Goal: Task Accomplishment & Management: Manage account settings

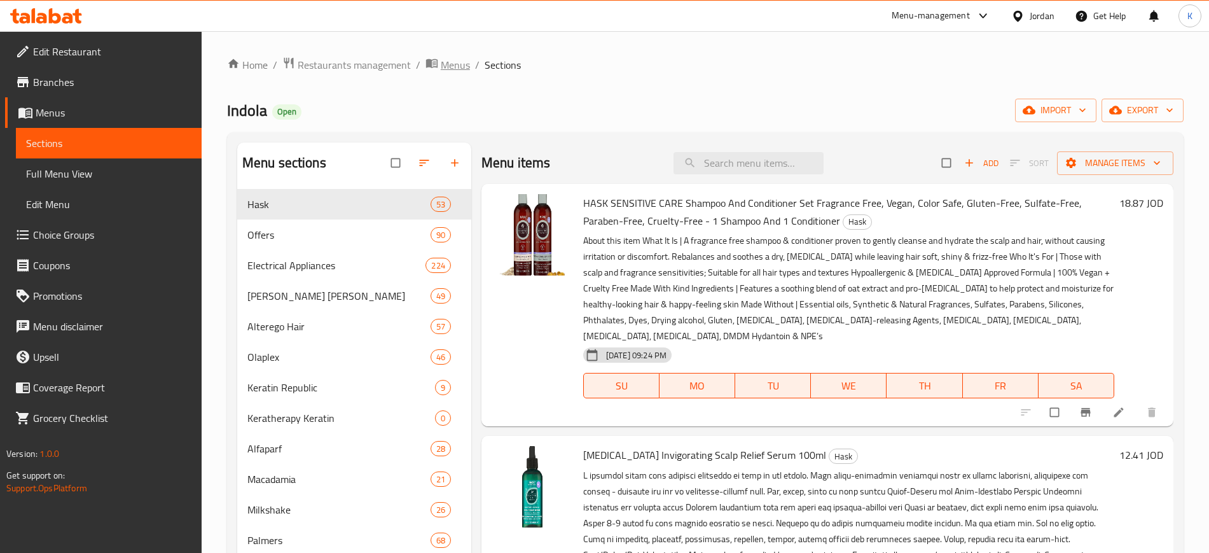
click at [448, 61] on span "Menus" at bounding box center [455, 64] width 29 height 15
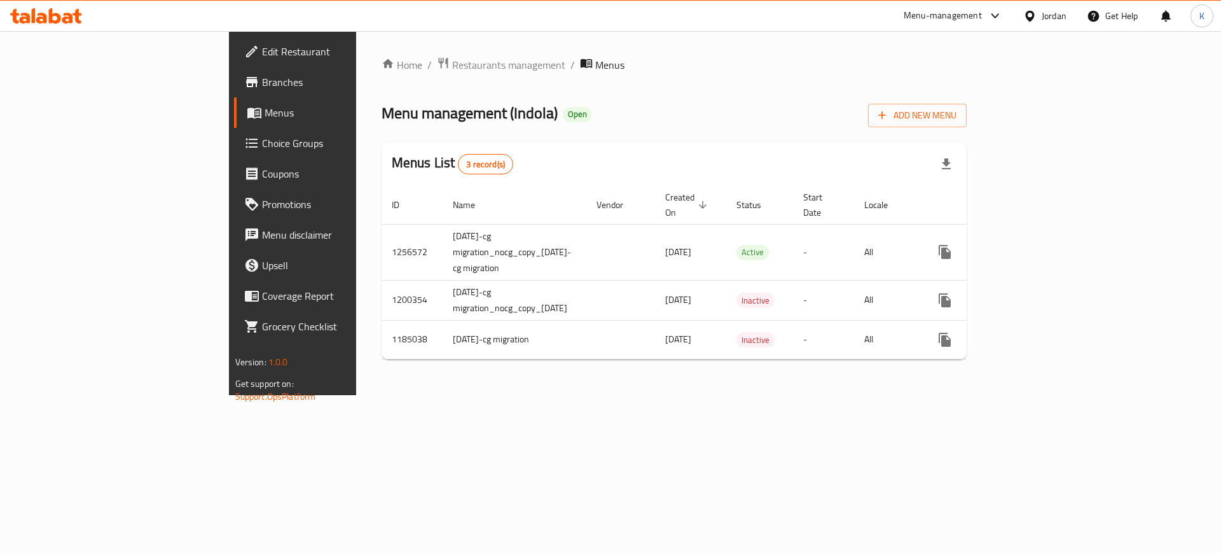
click at [452, 62] on span "Restaurants management" at bounding box center [508, 64] width 113 height 15
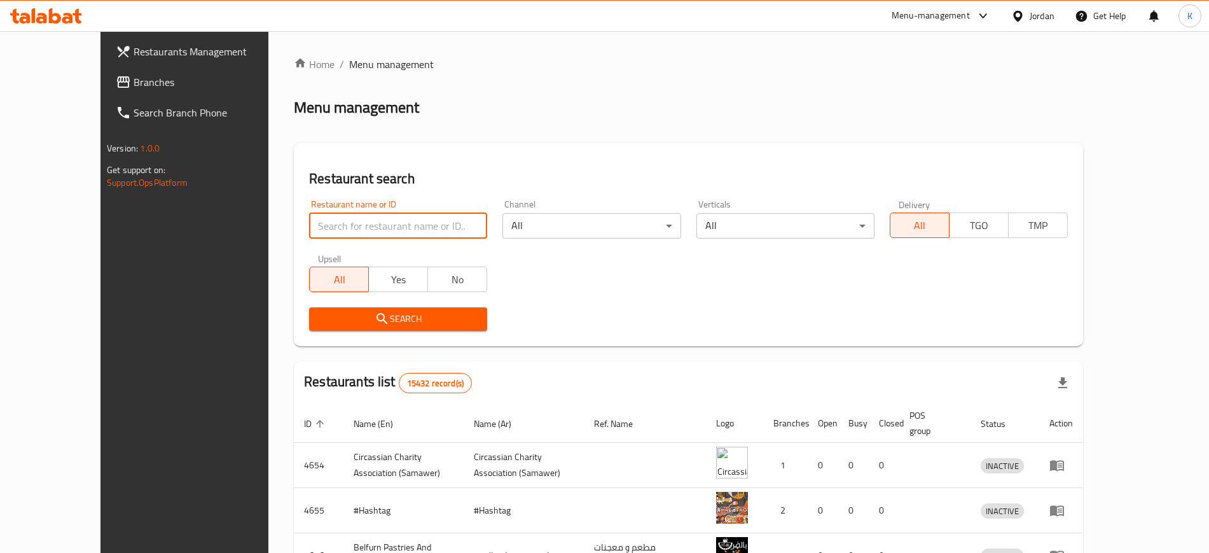
click at [313, 223] on input "search" at bounding box center [398, 225] width 178 height 25
type input "markazi"
click button "Search" at bounding box center [398, 319] width 178 height 24
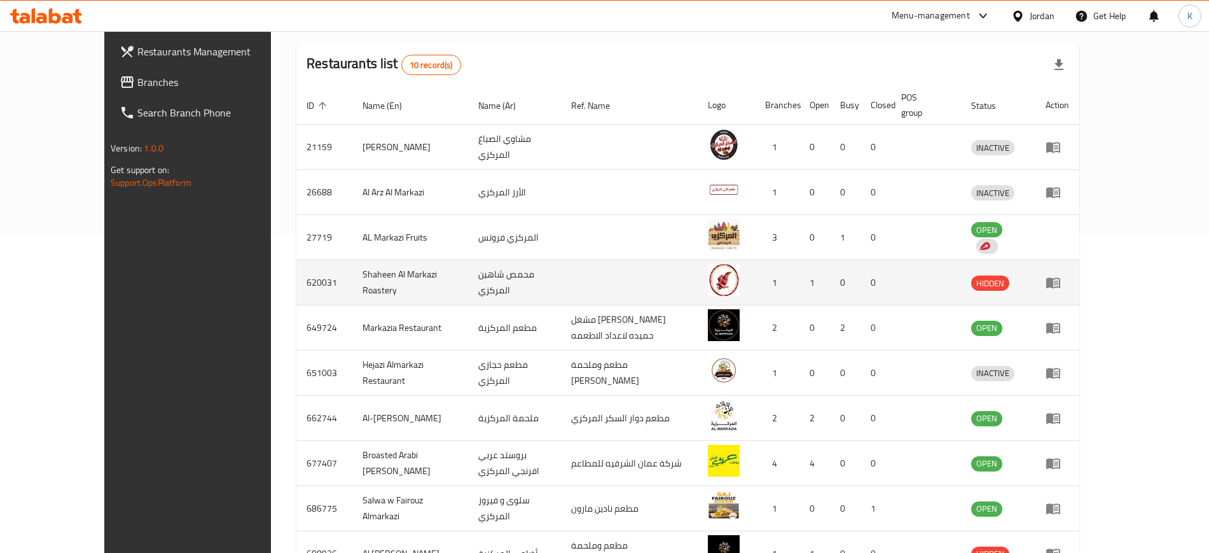
scroll to position [396, 0]
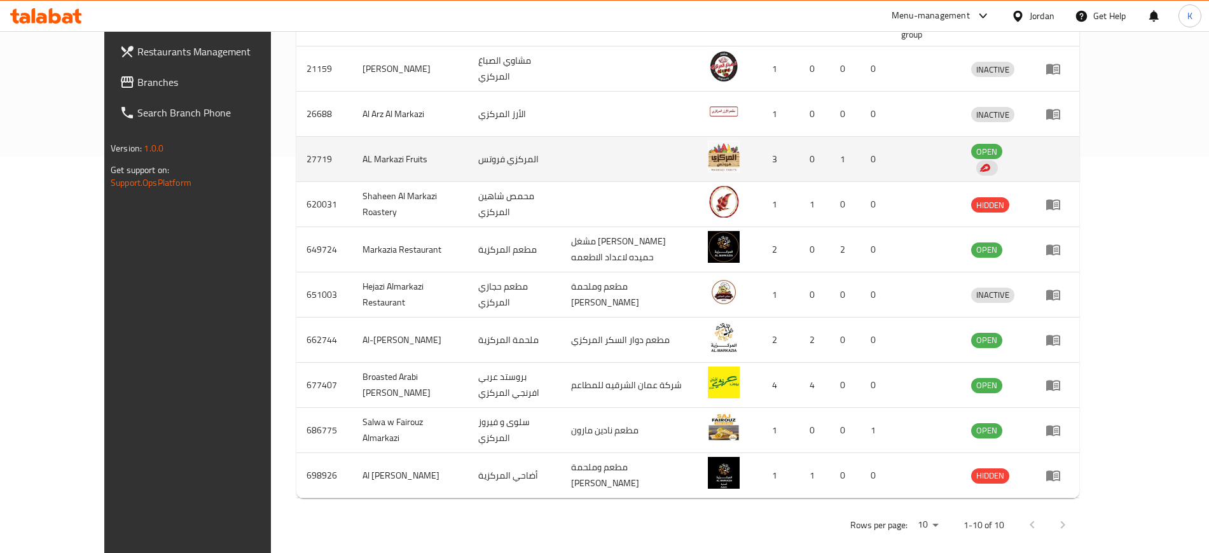
click at [1079, 149] on td "enhanced table" at bounding box center [1057, 159] width 44 height 45
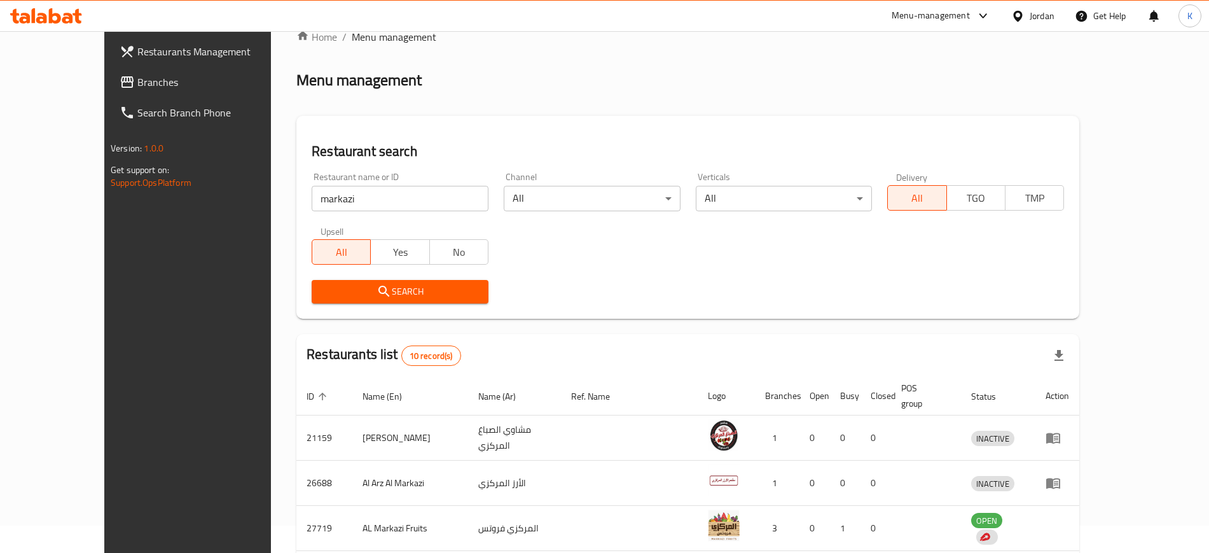
scroll to position [0, 0]
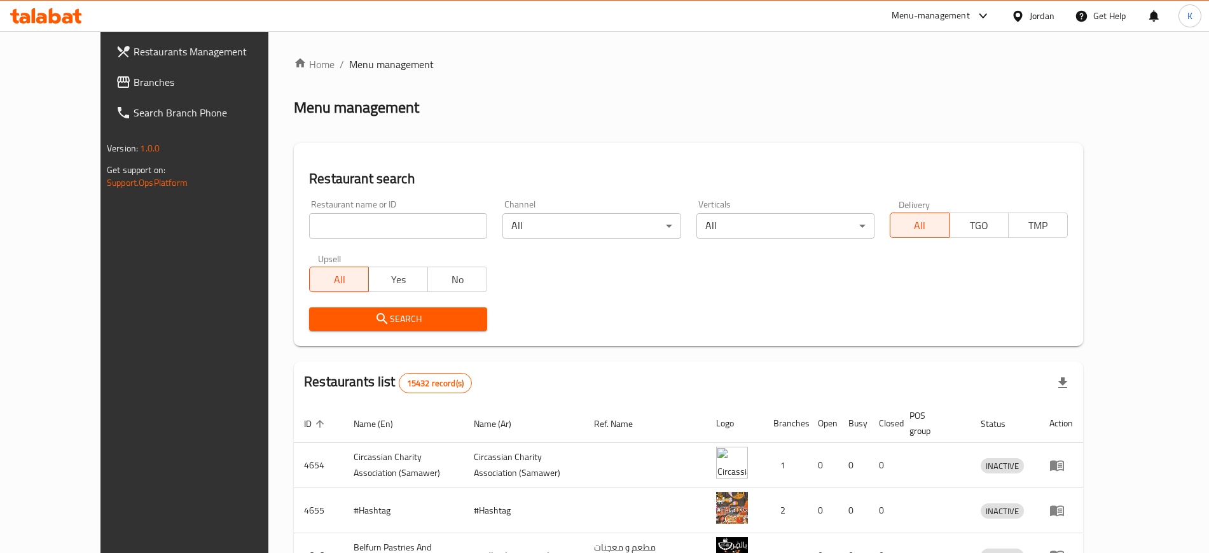
click at [366, 224] on input "search" at bounding box center [398, 225] width 178 height 25
type input "markazi"
click button "Search" at bounding box center [398, 319] width 178 height 24
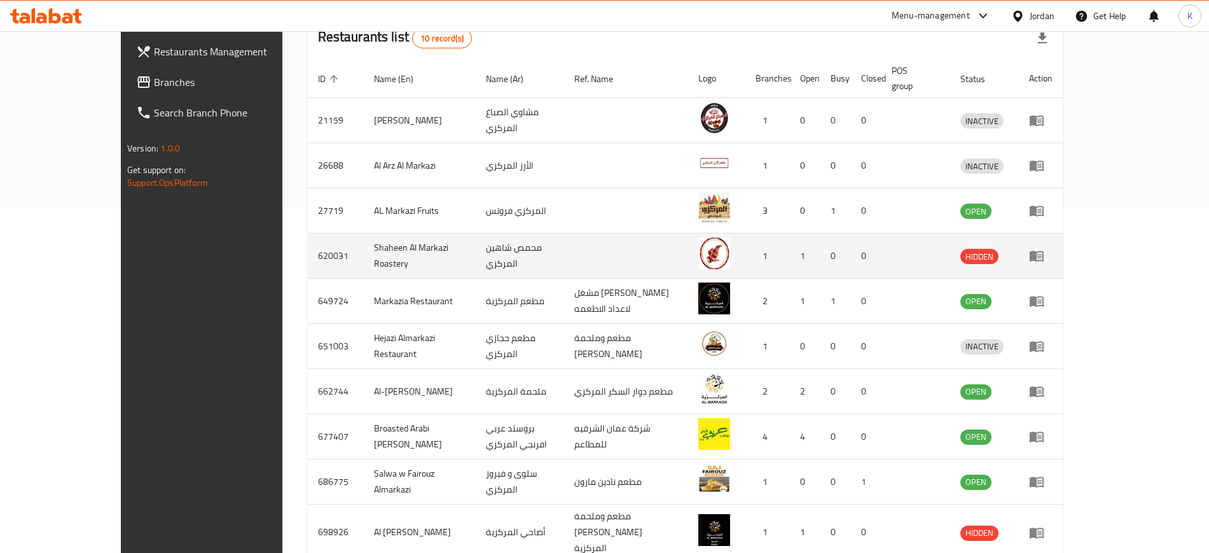
scroll to position [317, 0]
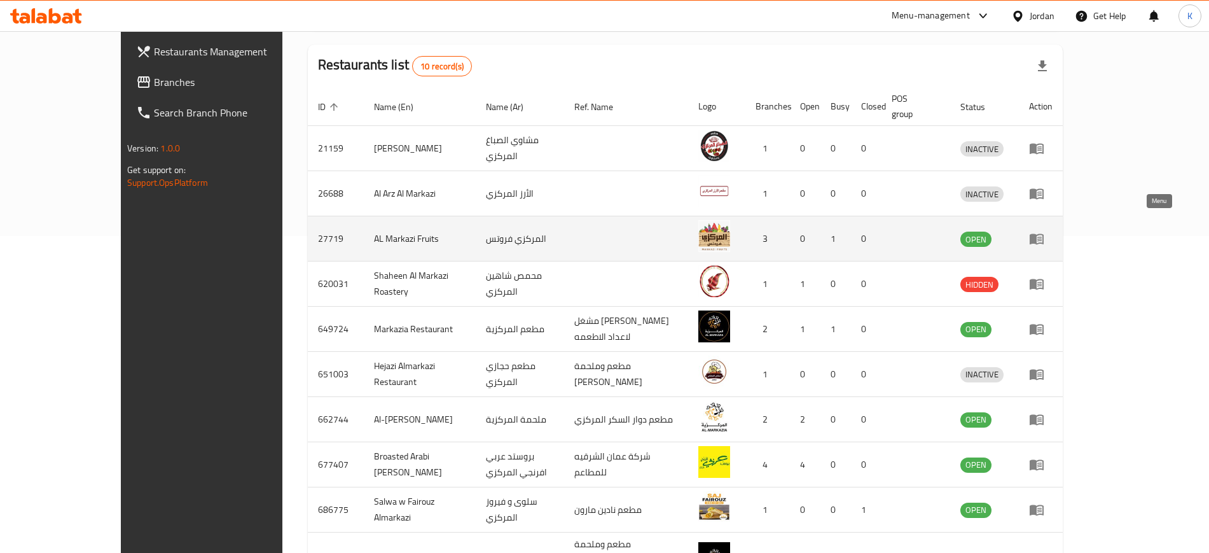
click at [1043, 234] on icon "enhanced table" at bounding box center [1036, 239] width 14 height 11
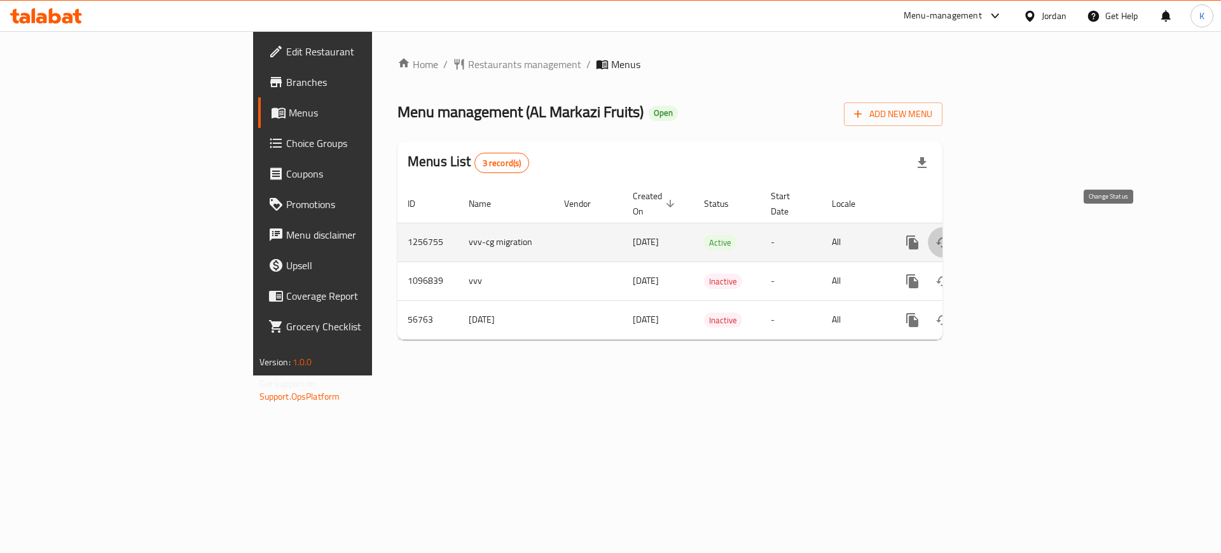
click at [951, 235] on icon "enhanced table" at bounding box center [942, 242] width 15 height 15
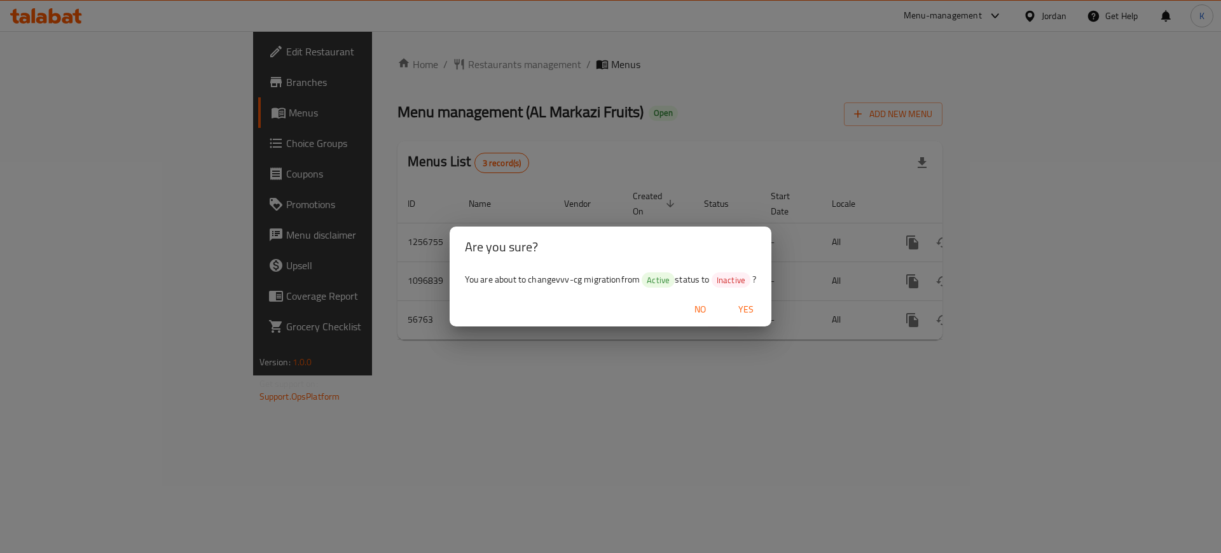
click at [747, 308] on span "Yes" at bounding box center [746, 309] width 31 height 16
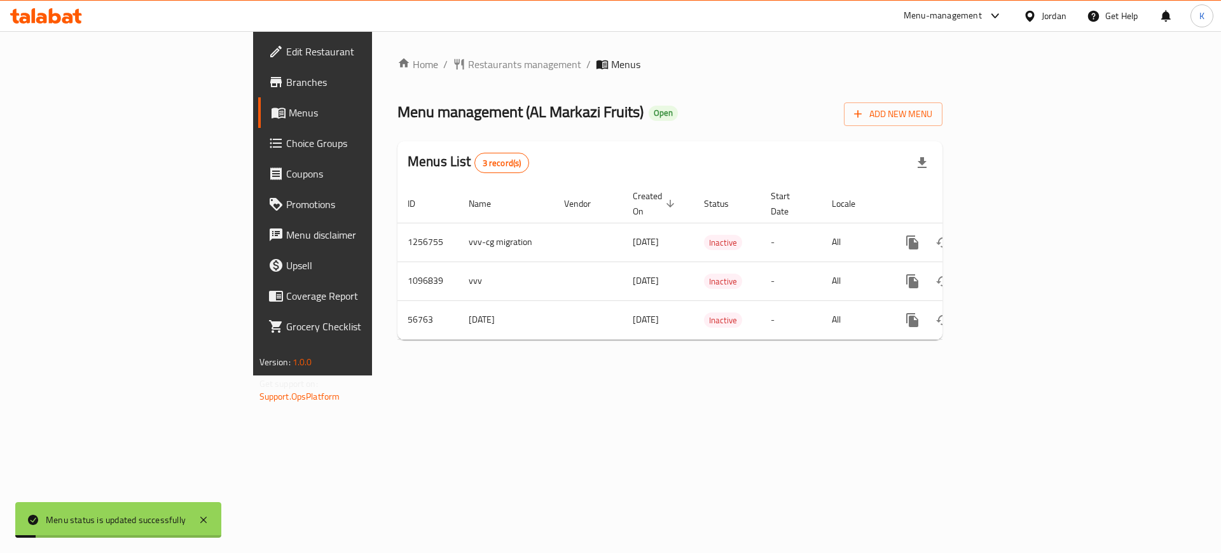
click at [767, 105] on div "Menu management ( AL Markazi Fruits ) Open Add New Menu" at bounding box center [669, 111] width 545 height 29
click at [468, 59] on span "Restaurants management" at bounding box center [524, 64] width 113 height 15
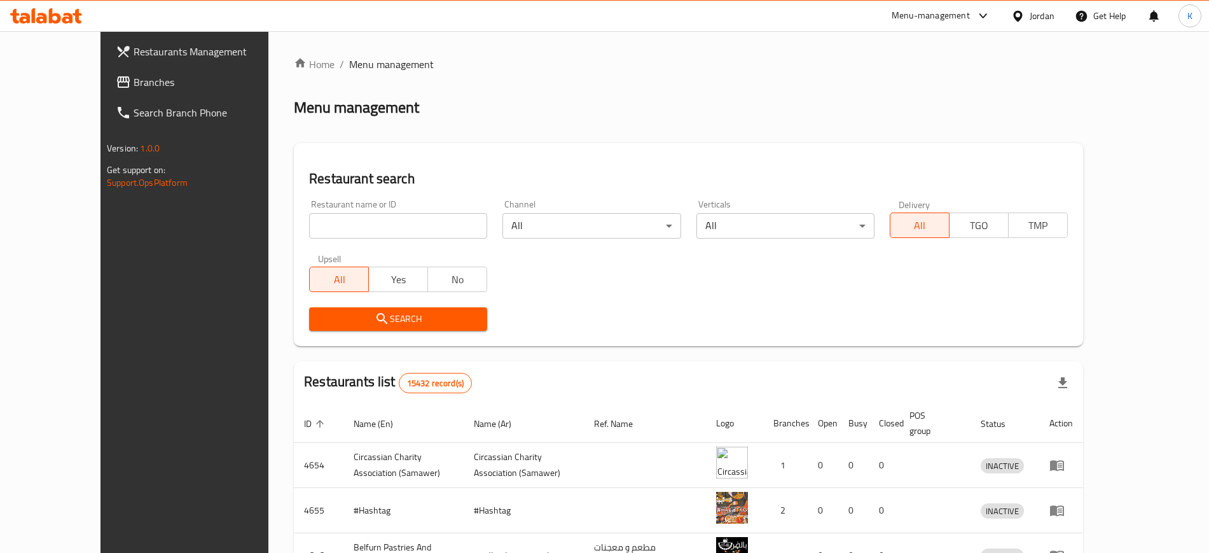
click at [681, 124] on div "Home / Menu management Menu management Restaurant search Restaurant name or ID …" at bounding box center [688, 476] width 789 height 839
